Goal: Task Accomplishment & Management: Manage account settings

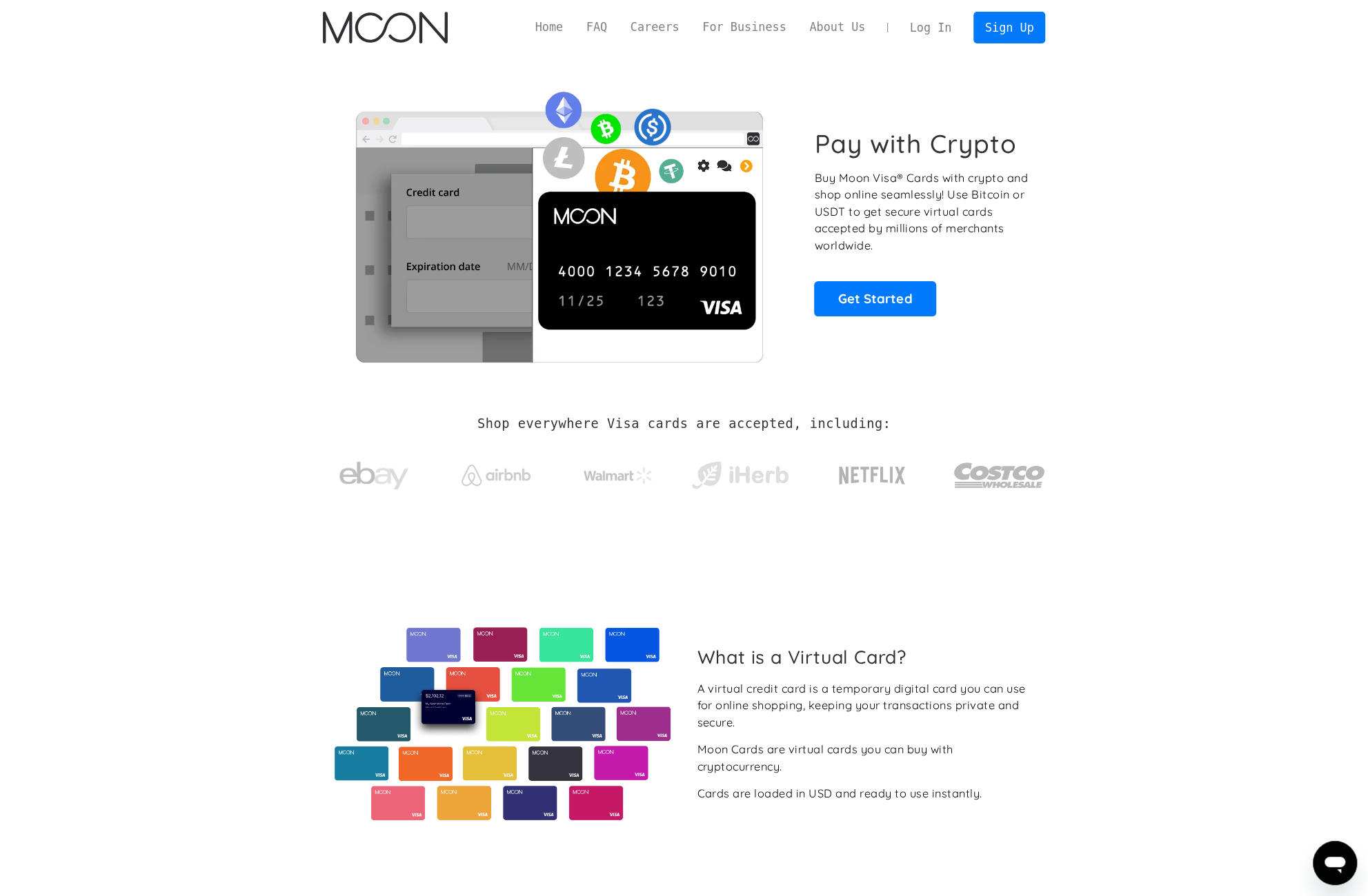
click at [929, 29] on link "Log In" at bounding box center [930, 28] width 64 height 31
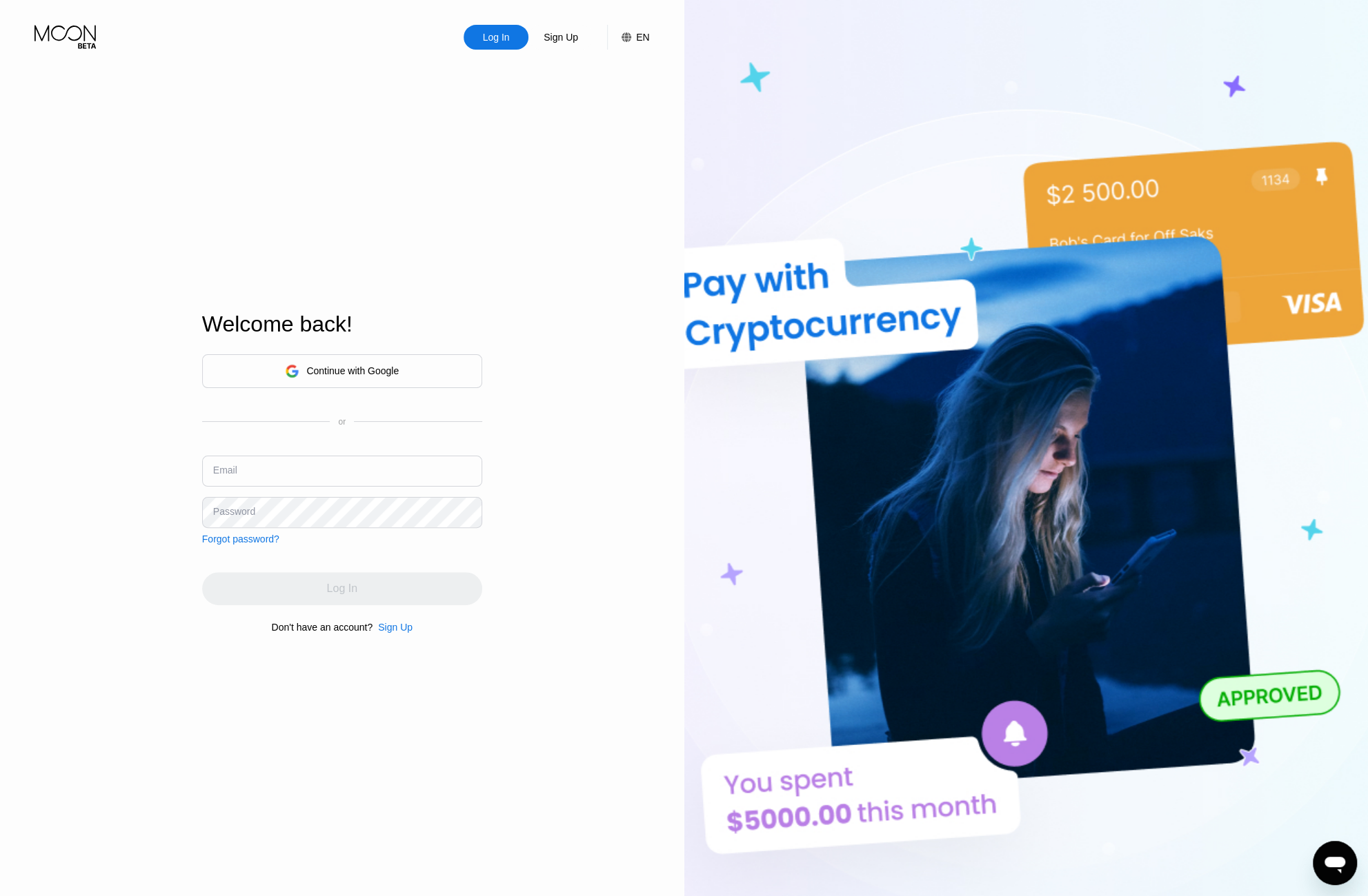
click at [295, 472] on input "text" at bounding box center [342, 472] width 281 height 31
paste input "[EMAIL_ADDRESS][DOMAIN_NAME]"
type input "KiitoJasmin81@onionmail.org"
click at [246, 496] on div "Email KiitoJasmin81@onionmail.org" at bounding box center [342, 476] width 281 height 41
click at [245, 507] on div "Password" at bounding box center [234, 511] width 42 height 11
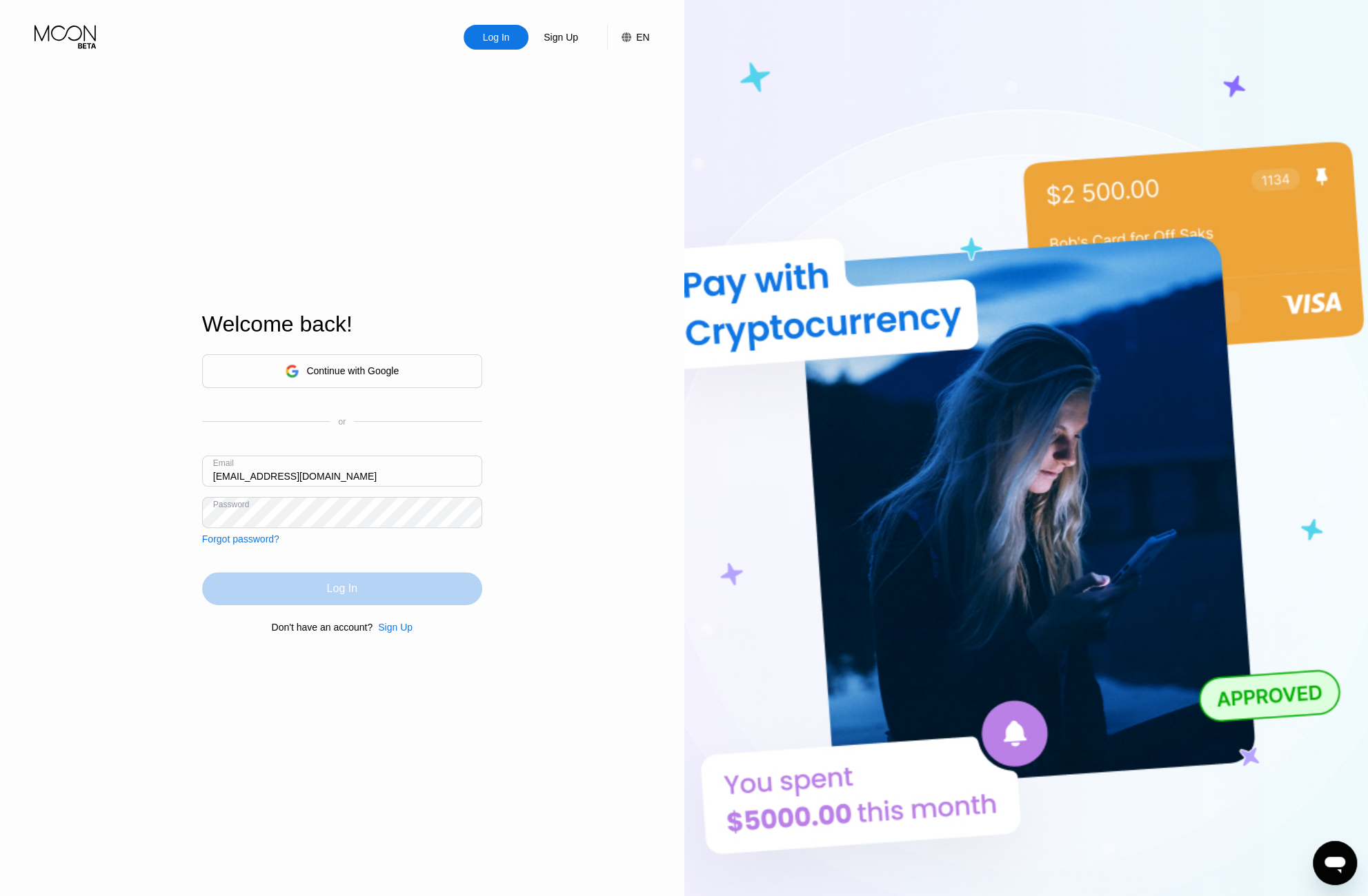
click at [328, 589] on div "Log In" at bounding box center [342, 589] width 31 height 13
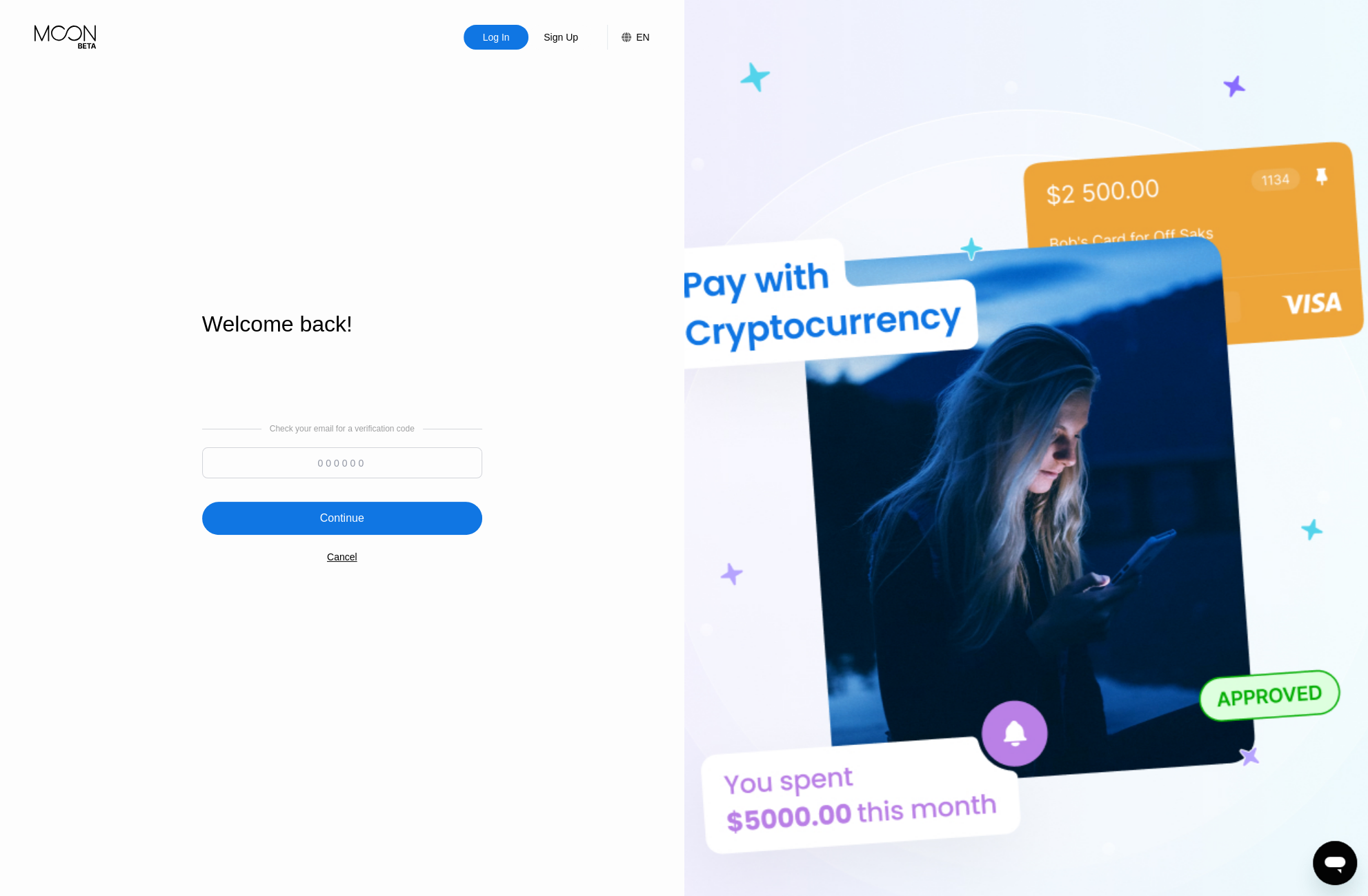
click at [350, 463] on input at bounding box center [342, 463] width 281 height 31
paste input "894253"
type input "894253"
click at [377, 522] on div "Continue" at bounding box center [342, 519] width 281 height 33
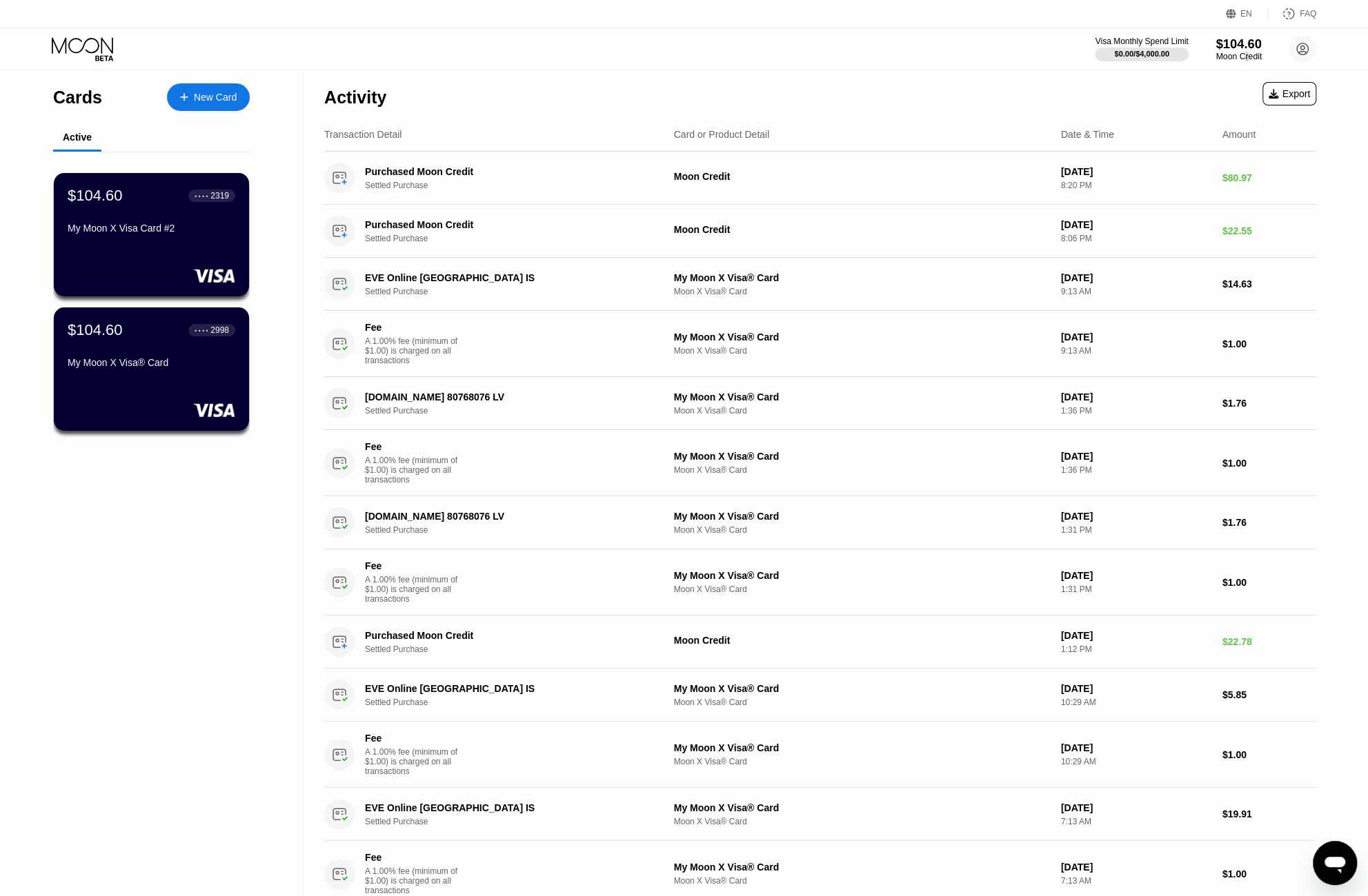
click at [1247, 57] on div "Moon Credit" at bounding box center [1238, 57] width 46 height 10
click at [1232, 42] on div "$104.60" at bounding box center [1238, 43] width 46 height 14
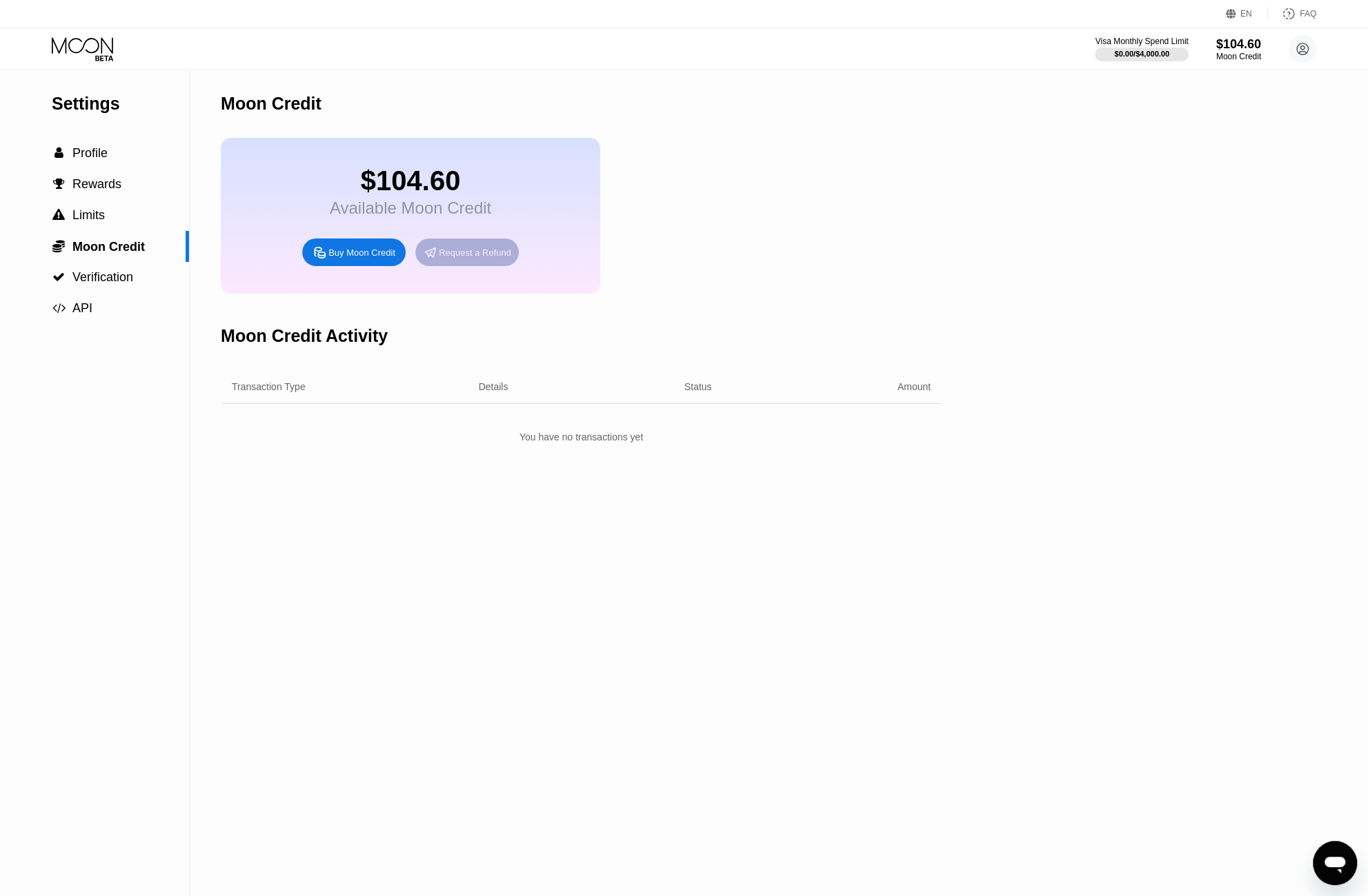
click at [464, 258] on div "Request a Refund" at bounding box center [475, 253] width 72 height 12
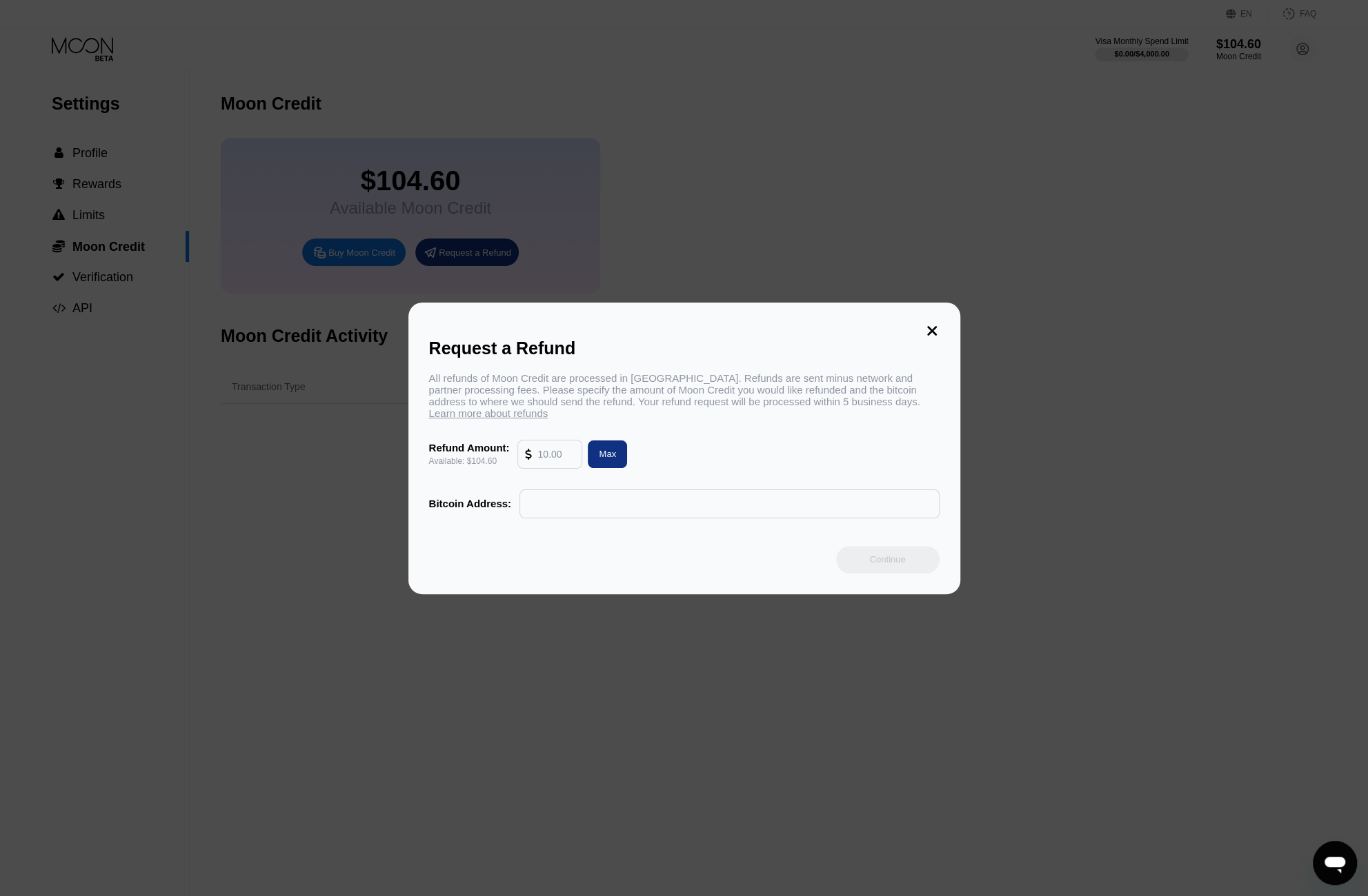
click at [603, 460] on div "Max" at bounding box center [607, 454] width 17 height 12
type input "104.60"
click at [645, 513] on input "text" at bounding box center [730, 504] width 405 height 28
paste input "bc1qnygwe4jsphmhyprqpjfllv2gjzng8q2vatr0eg"
type input "bc1qnygwe4jsphmhyprqpjfllv2gjzng8q2vatr0eg"
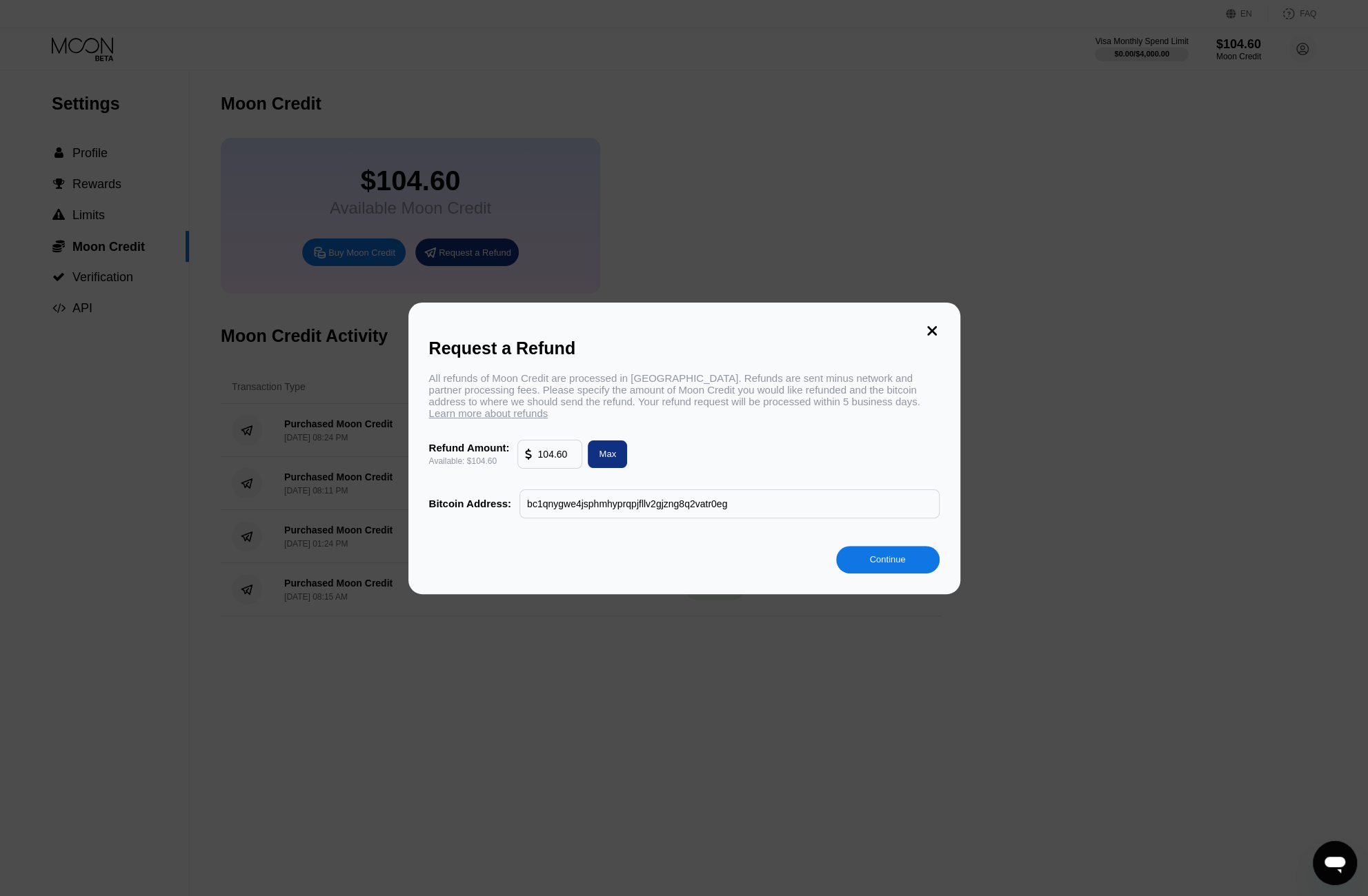
click at [885, 566] on div "Continue" at bounding box center [887, 560] width 36 height 12
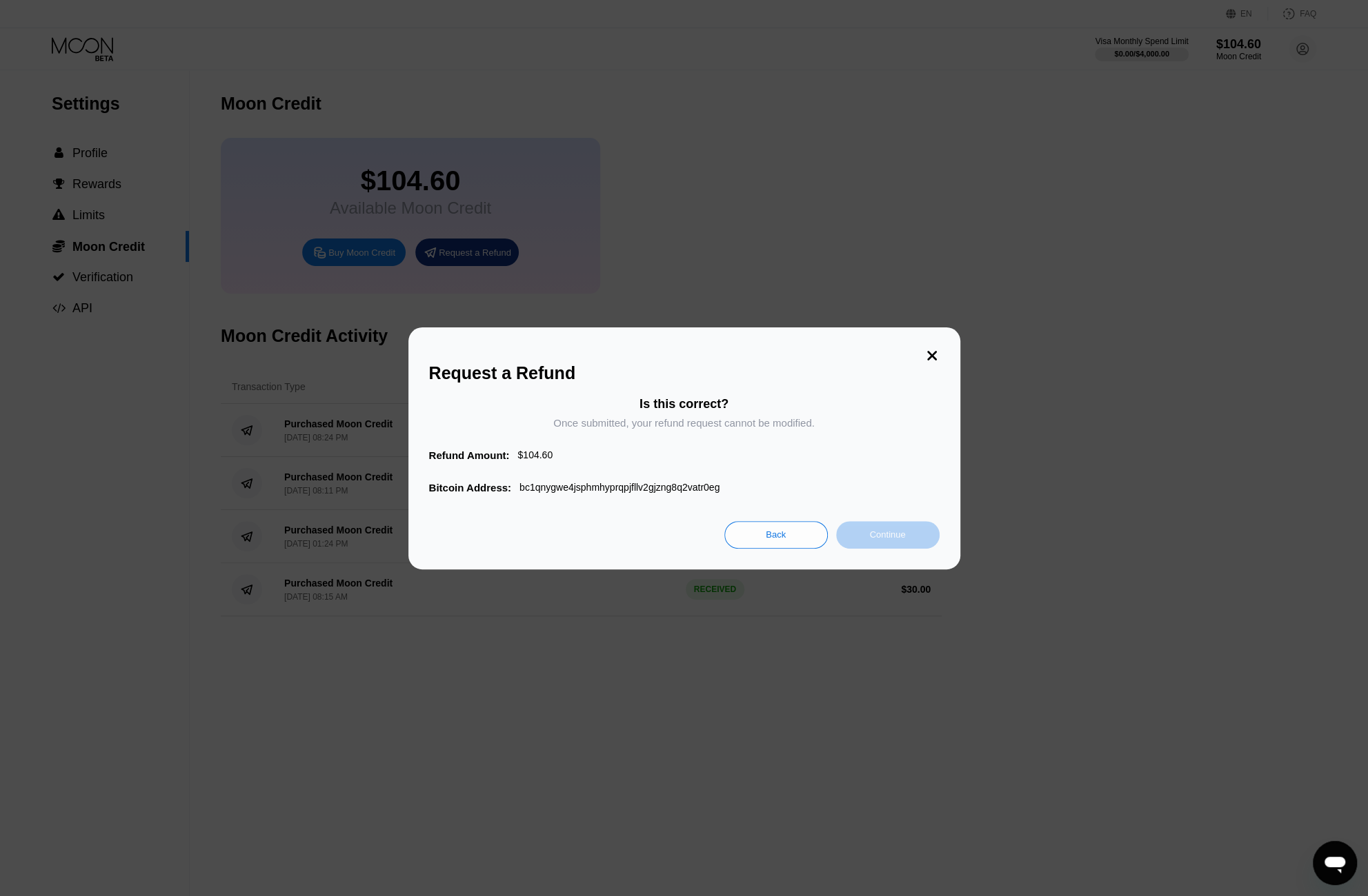
click at [890, 537] on div "Continue" at bounding box center [887, 535] width 36 height 12
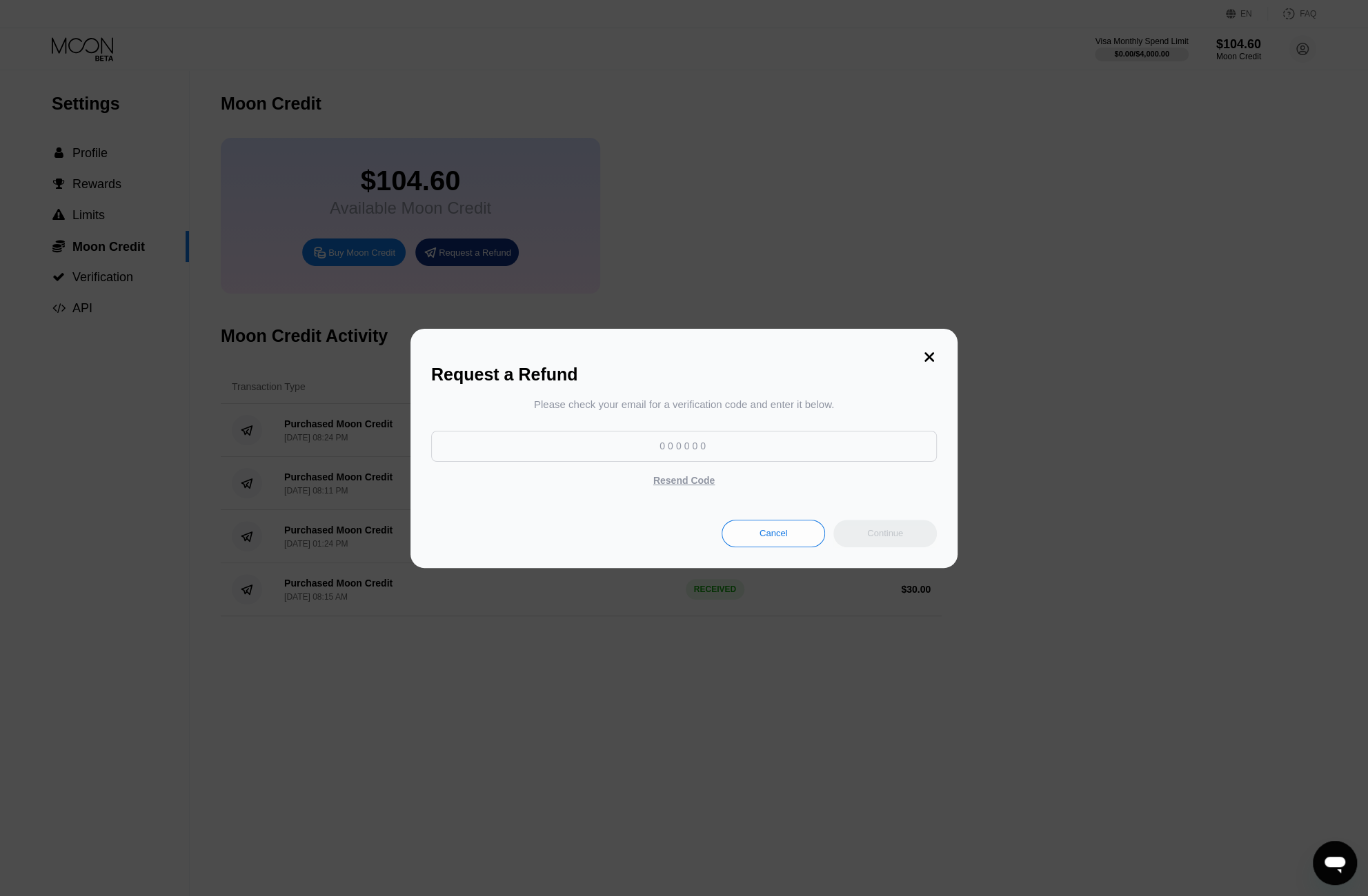
click at [704, 438] on input at bounding box center [684, 447] width 505 height 31
paste input "408401"
click at [878, 537] on div "Continue" at bounding box center [885, 533] width 36 height 12
click at [728, 447] on input "408401" at bounding box center [684, 447] width 505 height 31
click at [884, 537] on div "Continue" at bounding box center [885, 533] width 36 height 12
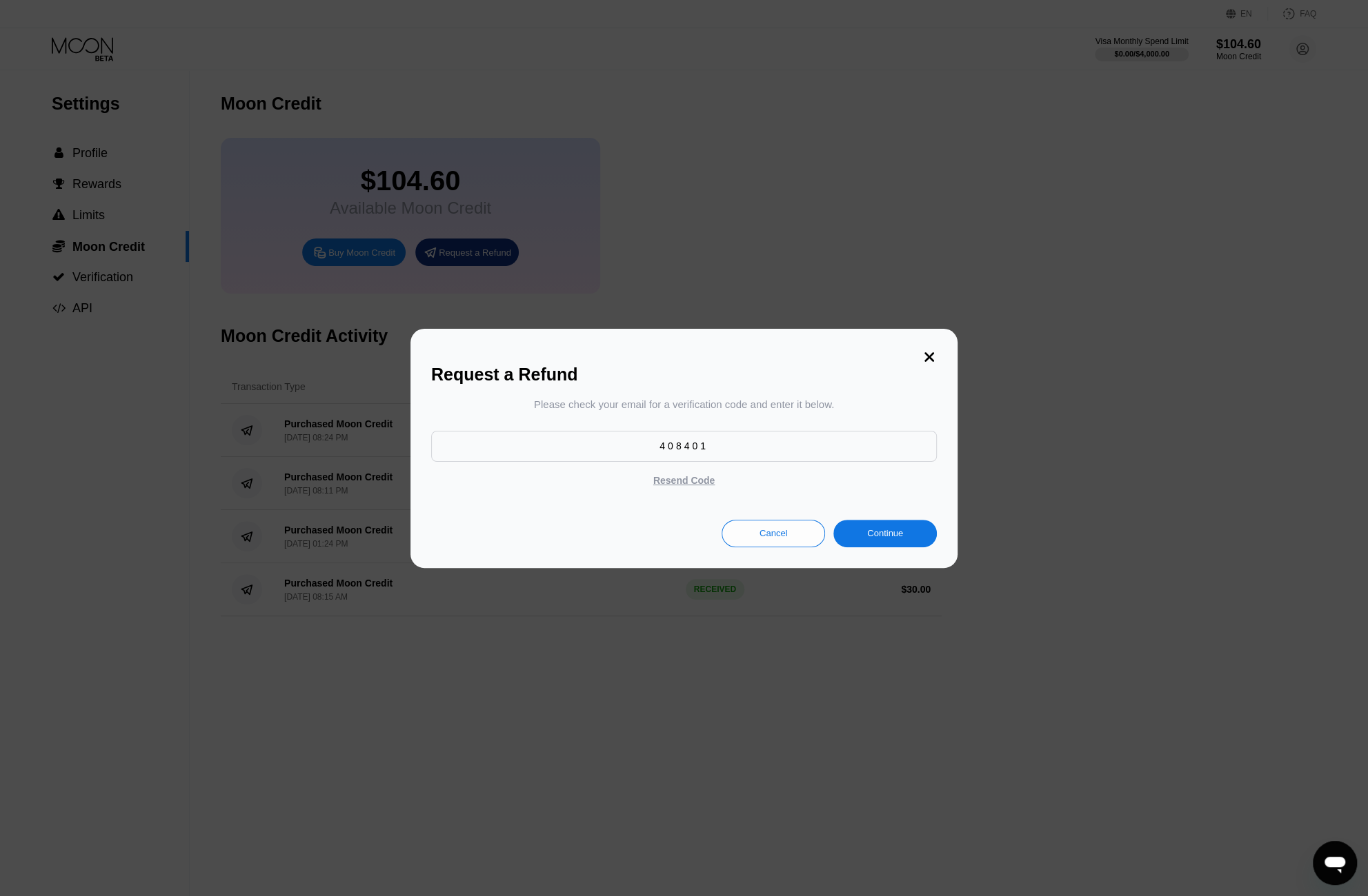
click at [732, 455] on input "408401" at bounding box center [684, 447] width 505 height 31
type input "408401"
click at [882, 530] on div "Continue" at bounding box center [885, 533] width 36 height 12
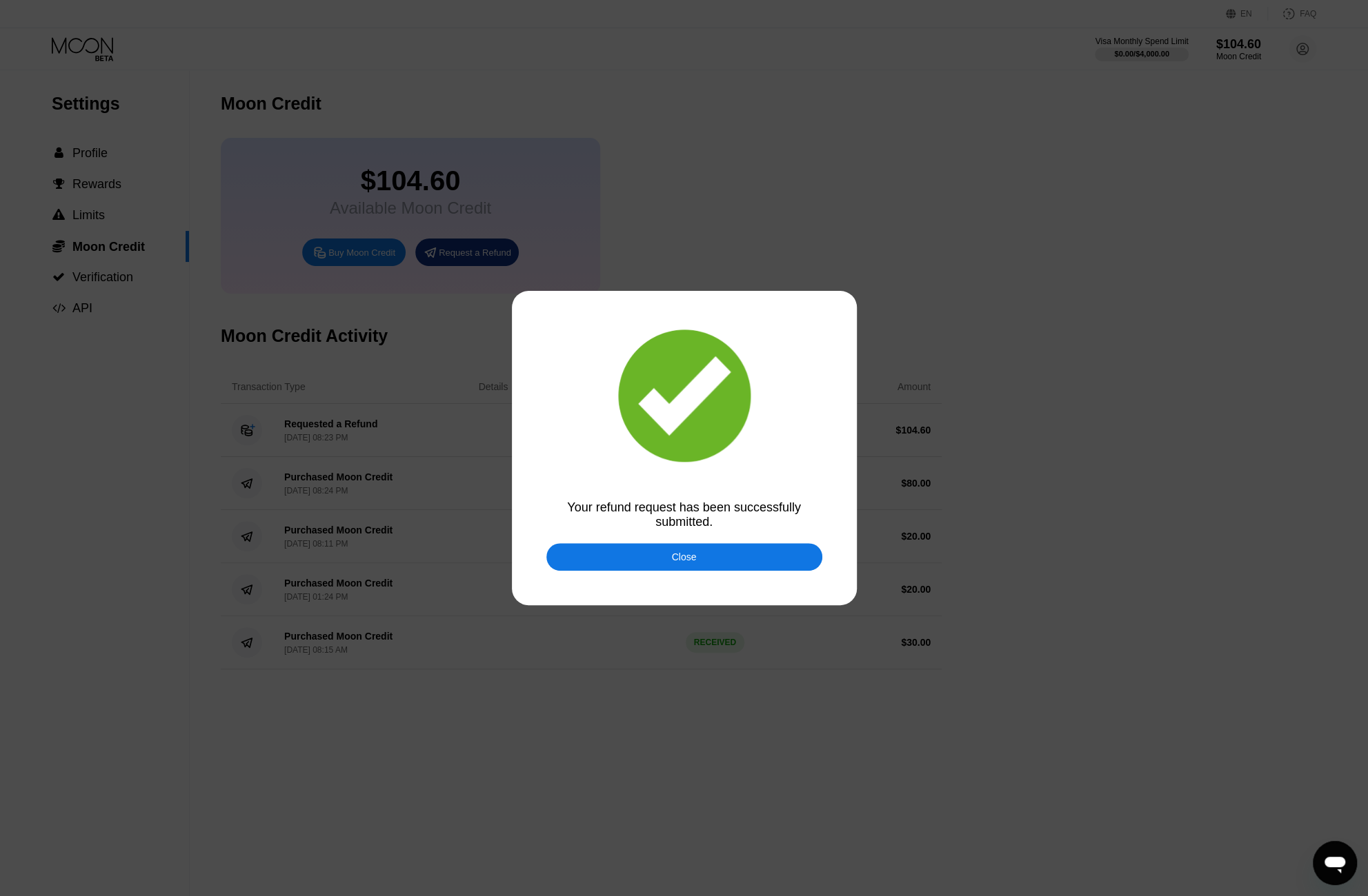
click at [692, 557] on div "Close" at bounding box center [684, 556] width 25 height 11
